Goal: Transaction & Acquisition: Purchase product/service

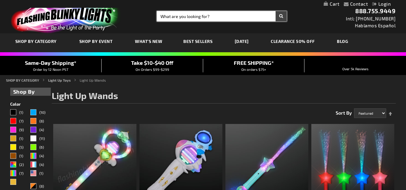
click at [168, 17] on input "Search" at bounding box center [222, 16] width 130 height 10
type input "batteries"
click at [276, 11] on button "Search" at bounding box center [281, 16] width 11 height 10
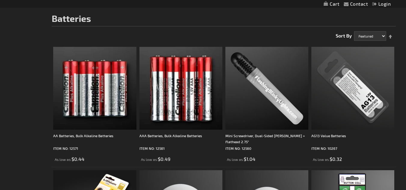
scroll to position [81, 0]
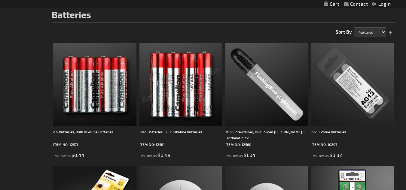
click at [182, 104] on img at bounding box center [180, 84] width 83 height 83
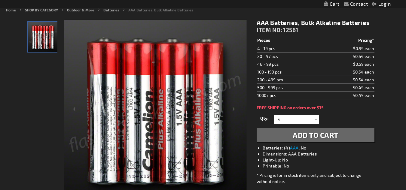
scroll to position [67, 0]
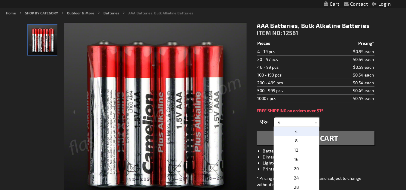
click at [282, 121] on input "4" at bounding box center [297, 122] width 44 height 9
type input "6"
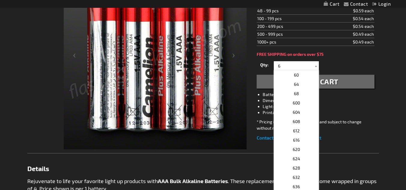
scroll to position [124, 0]
click at [352, 108] on li "Light-Up: No" at bounding box center [321, 106] width 117 height 6
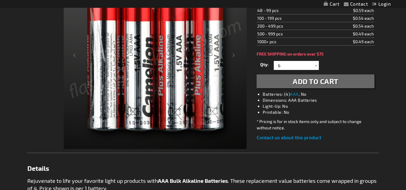
click at [319, 77] on span "Add to Cart" at bounding box center [316, 81] width 46 height 9
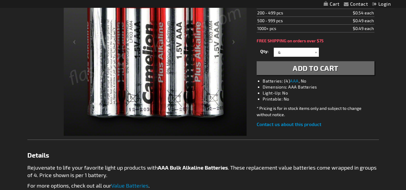
scroll to position [137, 0]
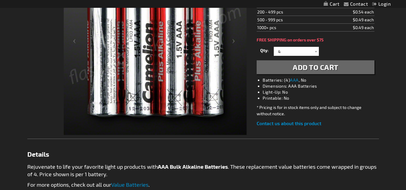
click at [320, 70] on span "Add to Cart" at bounding box center [316, 67] width 46 height 9
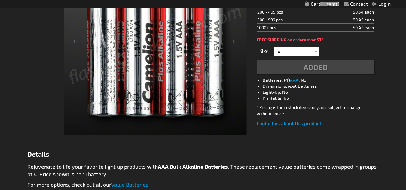
scroll to position [165, 0]
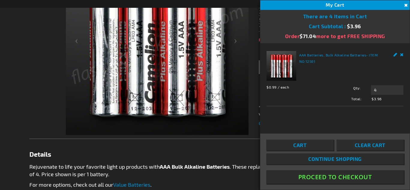
click at [342, 178] on button "Proceed To Checkout" at bounding box center [335, 177] width 138 height 14
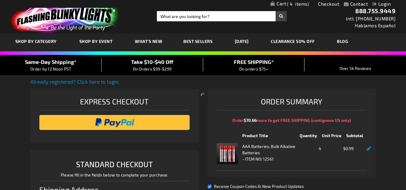
select select "US"
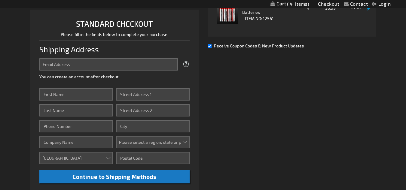
scroll to position [145, 0]
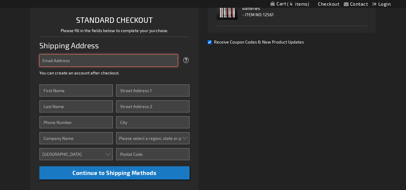
type input "liahtanner@gmail.com"
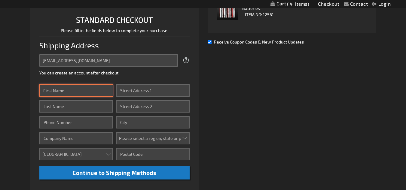
click at [94, 91] on input "First Name" at bounding box center [76, 90] width 74 height 12
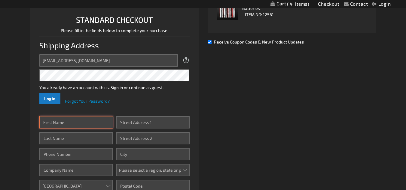
type input "Liah"
type input "Baron"
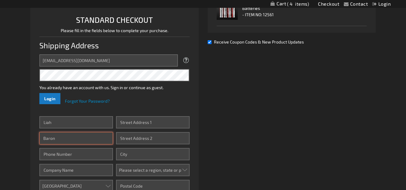
type input "4354175363"
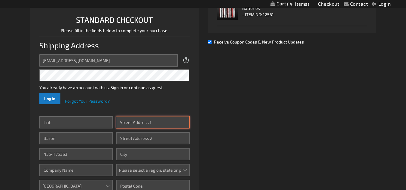
type input "5241 W 16800 N"
type input "Garland"
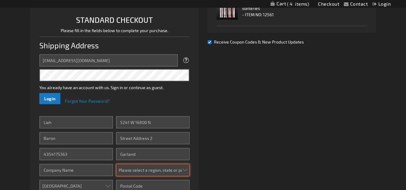
select select "58"
type input "84312"
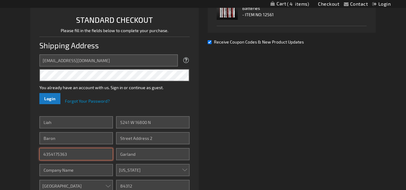
click at [79, 151] on input "4354175363" at bounding box center [76, 154] width 74 height 12
type input "4352944935"
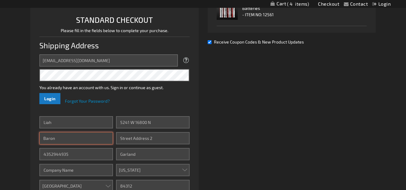
click at [70, 136] on input "Baron" at bounding box center [76, 138] width 74 height 12
type input "Tanner"
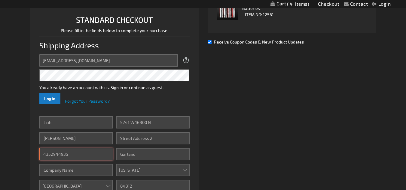
click at [79, 155] on input "4352944935" at bounding box center [76, 154] width 74 height 12
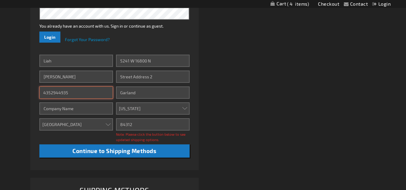
scroll to position [206, 0]
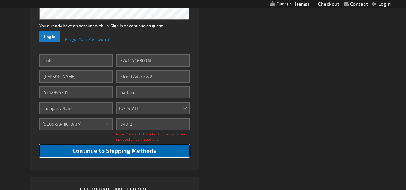
click at [123, 150] on span "Continue to Shipping Methods" at bounding box center [114, 150] width 84 height 7
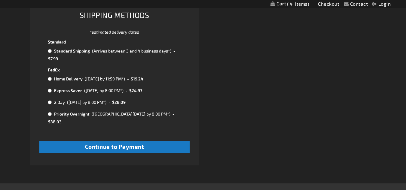
scroll to position [374, 0]
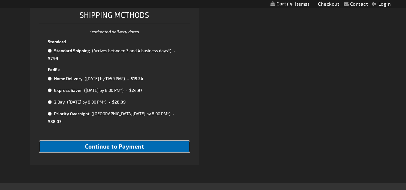
click at [96, 143] on span "Continue to Payment" at bounding box center [114, 146] width 59 height 7
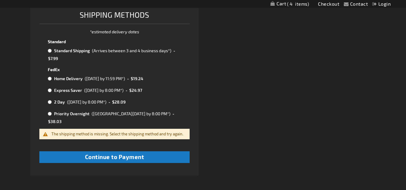
click at [50, 50] on input "radio" at bounding box center [50, 50] width 4 height 5
radio input "true"
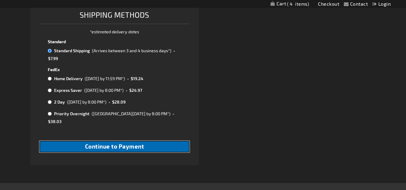
click at [107, 143] on span "Continue to Payment" at bounding box center [114, 146] width 59 height 7
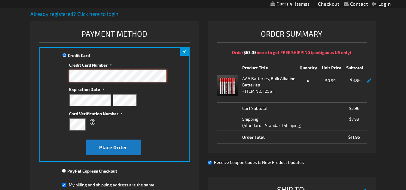
scroll to position [72, 0]
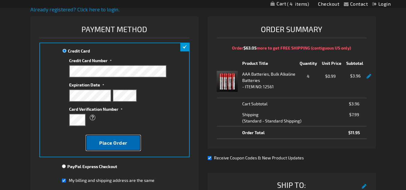
click at [113, 144] on span "Place Order" at bounding box center [113, 143] width 28 height 6
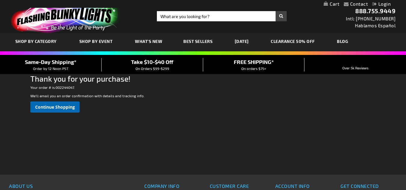
click at [60, 106] on span "Continue Shopping" at bounding box center [55, 107] width 40 height 6
